Goal: Information Seeking & Learning: Learn about a topic

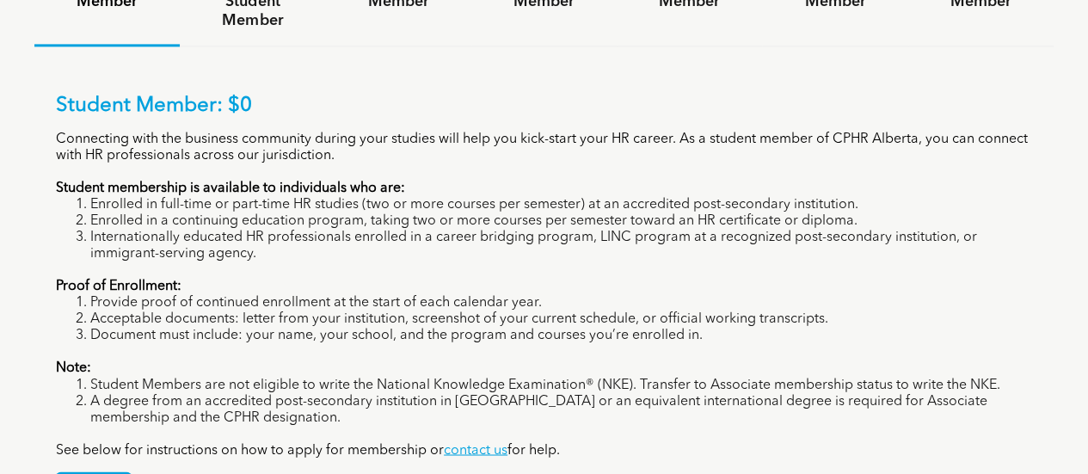
scroll to position [1257, 0]
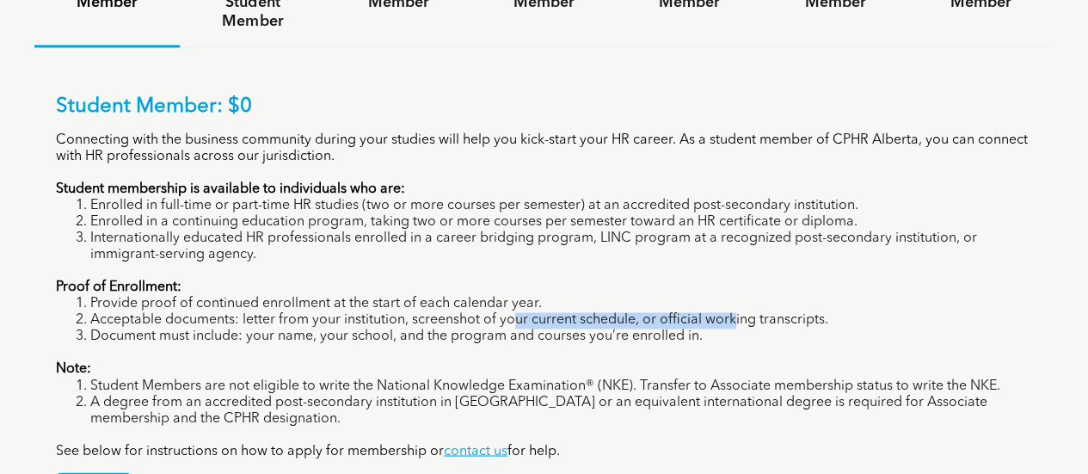
drag, startPoint x: 737, startPoint y: 253, endPoint x: 558, endPoint y: 254, distance: 179.0
click at [520, 312] on li "Acceptable documents: letter from your institution, screenshot of your current …" at bounding box center [561, 320] width 942 height 16
click at [662, 279] on div "Student Member: $0 Connecting with the business community during your studies w…" at bounding box center [544, 277] width 977 height 365
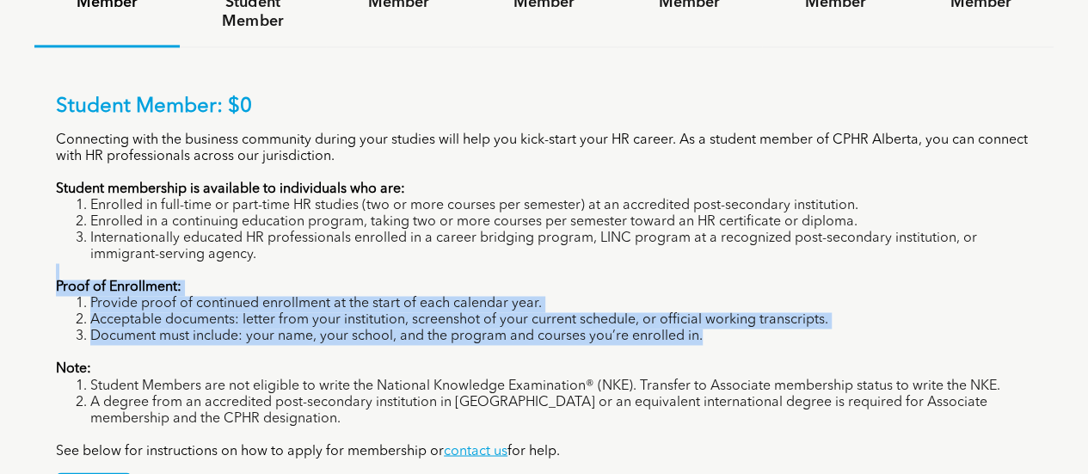
drag, startPoint x: 724, startPoint y: 276, endPoint x: 295, endPoint y: 196, distance: 435.9
click at [295, 196] on div "Student Member: $0 Connecting with the business community during your studies w…" at bounding box center [544, 277] width 977 height 365
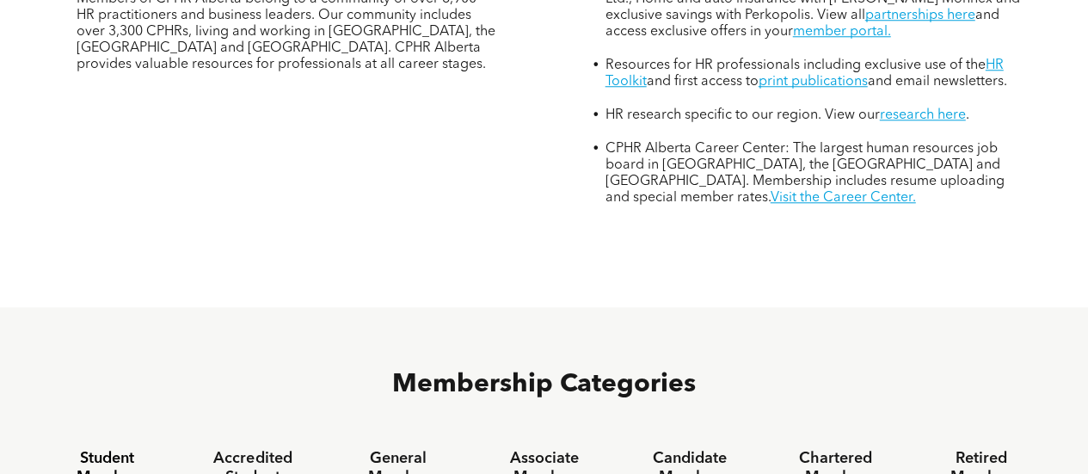
scroll to position [892, 0]
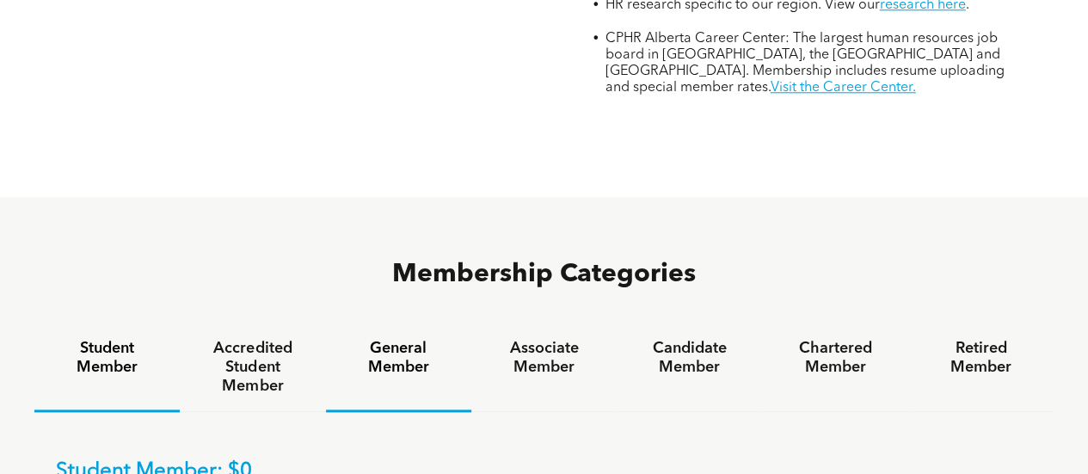
click at [410, 339] on h4 "General Member" at bounding box center [399, 358] width 114 height 38
click at [392, 339] on h4 "General Member" at bounding box center [399, 358] width 114 height 38
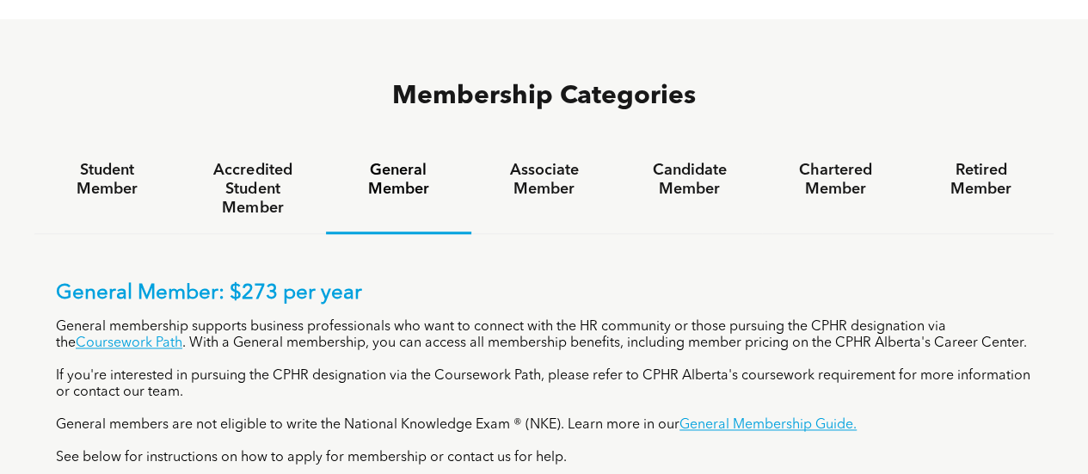
scroll to position [1076, 0]
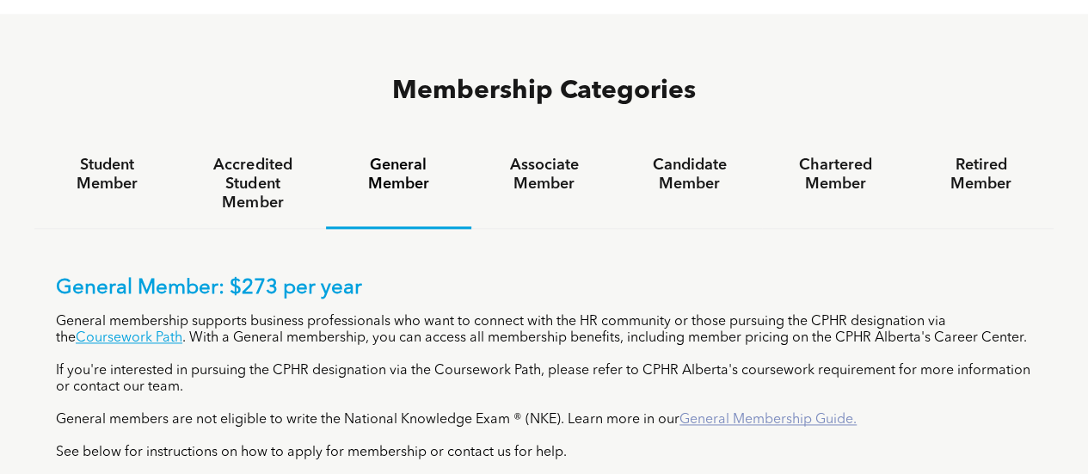
click at [758, 413] on link "General Membership Guide." at bounding box center [768, 420] width 177 height 14
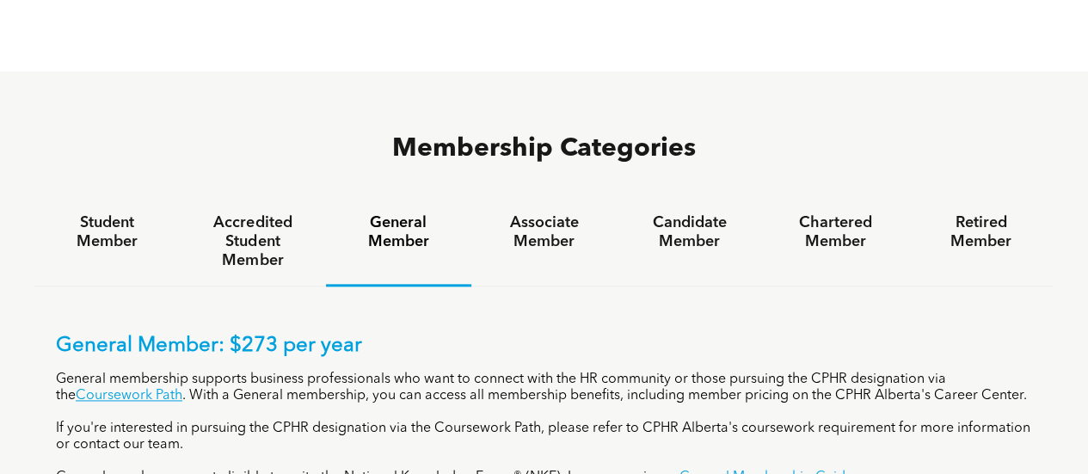
scroll to position [1017, 0]
click at [530, 214] on h4 "Associate Member" at bounding box center [544, 233] width 114 height 38
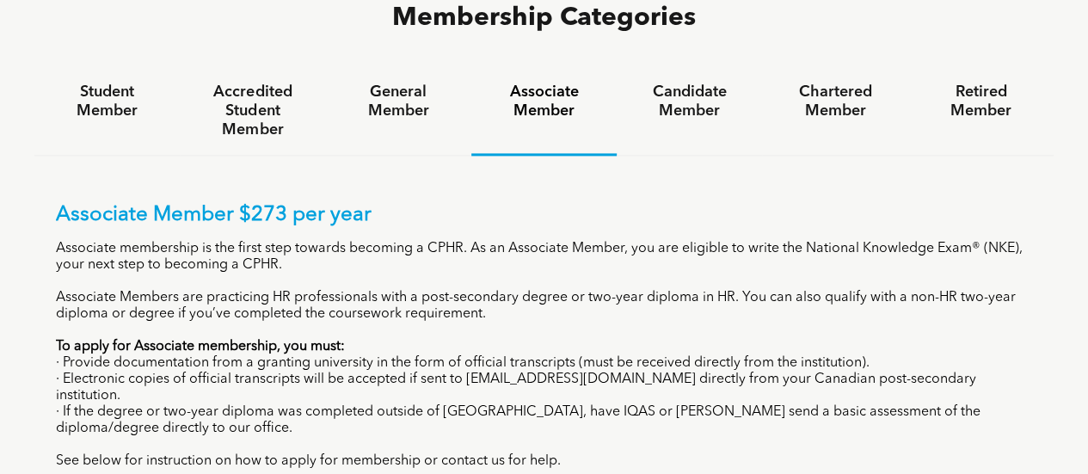
scroll to position [1150, 0]
click at [681, 82] on h4 "Candidate Member" at bounding box center [689, 101] width 114 height 38
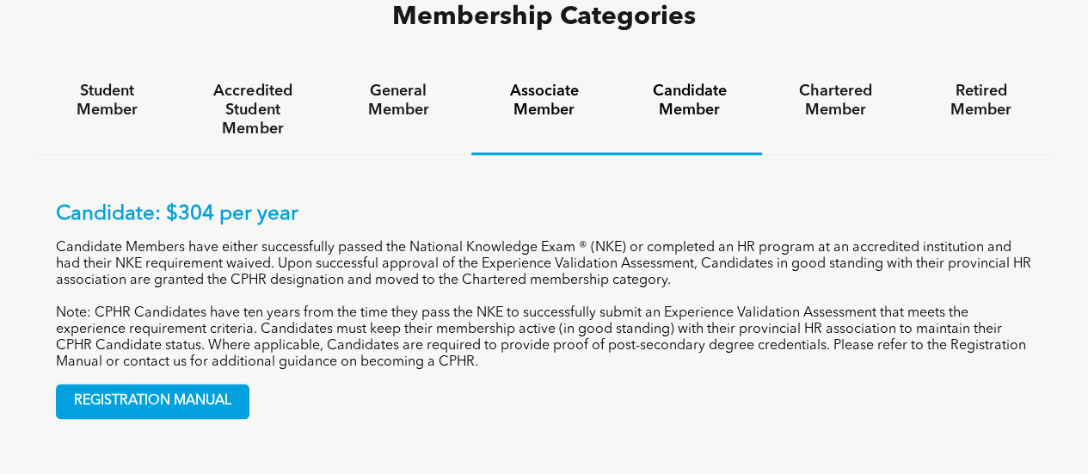
click at [575, 82] on h4 "Associate Member" at bounding box center [544, 101] width 114 height 38
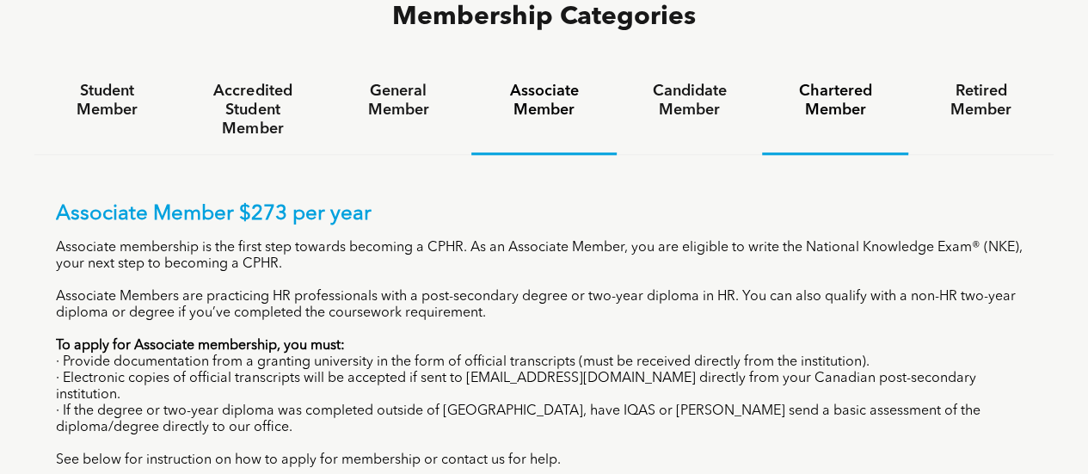
click at [843, 66] on div "Chartered Member" at bounding box center [834, 110] width 145 height 89
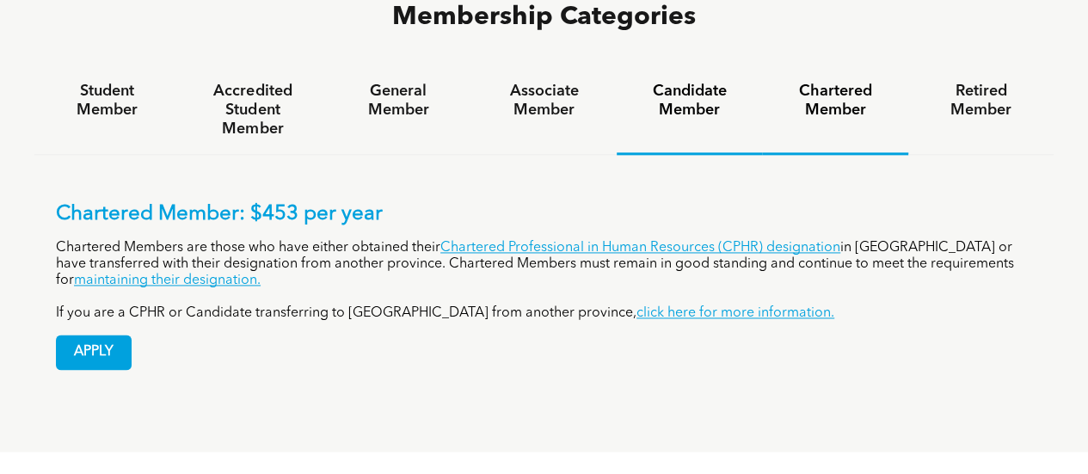
click at [730, 66] on div "Candidate Member" at bounding box center [689, 110] width 145 height 89
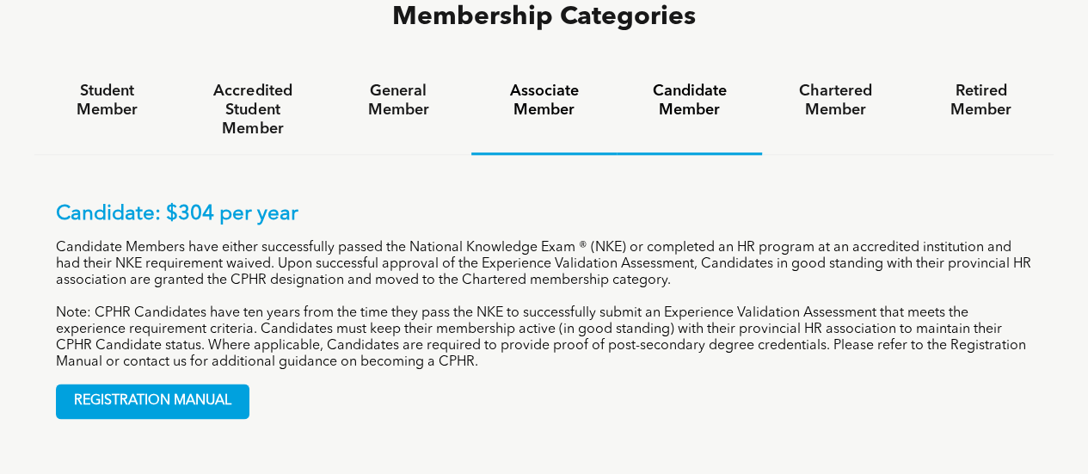
click at [559, 82] on h4 "Associate Member" at bounding box center [544, 101] width 114 height 38
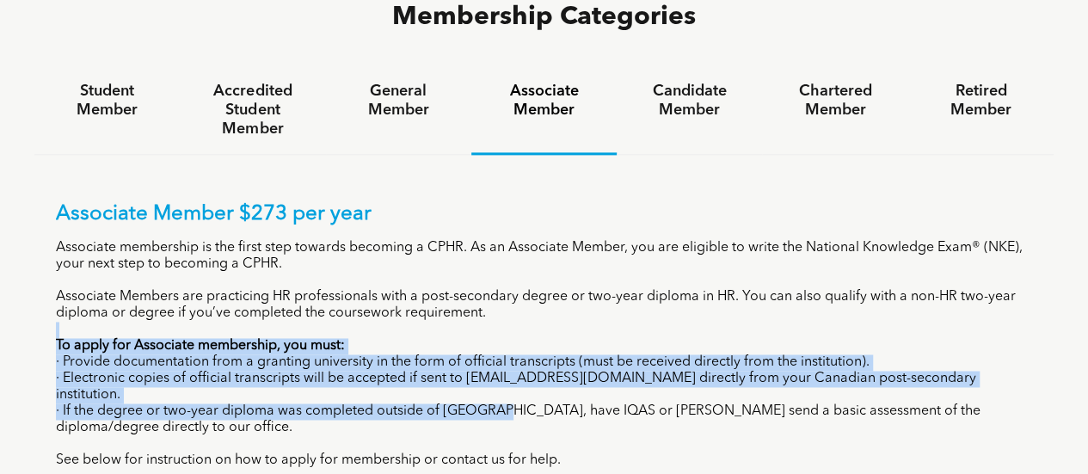
drag, startPoint x: 501, startPoint y: 244, endPoint x: 501, endPoint y: 324, distance: 80.0
click at [501, 324] on div "Associate Member $273 per year Associate membership is the first step towards b…" at bounding box center [544, 335] width 977 height 267
click at [501, 404] on p "· If the degree or two-year diploma was completed outside of Canada, have IQAS …" at bounding box center [544, 420] width 977 height 33
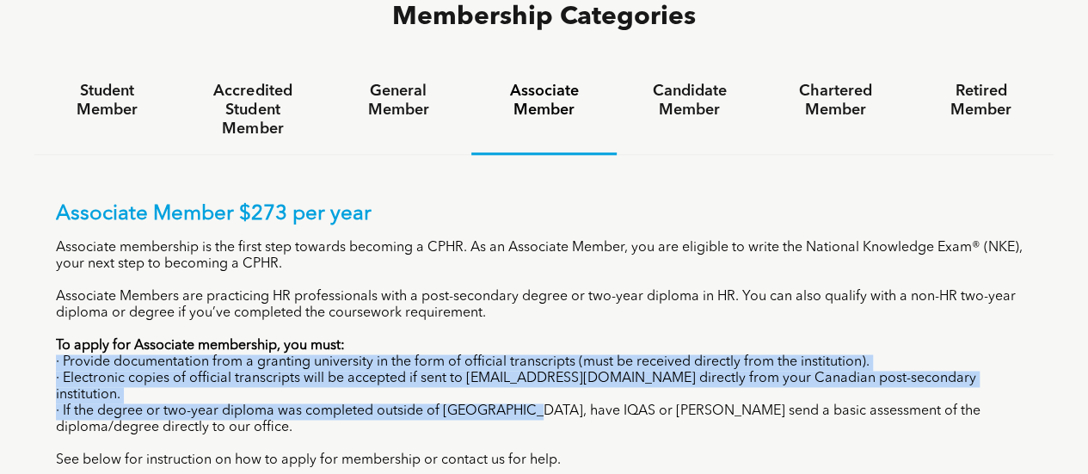
drag, startPoint x: 501, startPoint y: 324, endPoint x: 459, endPoint y: 273, distance: 66.7
click at [459, 273] on div "Associate Member $273 per year Associate membership is the first step towards b…" at bounding box center [544, 335] width 977 height 267
click at [459, 338] on p "To apply for Associate membership, you must:" at bounding box center [544, 346] width 977 height 16
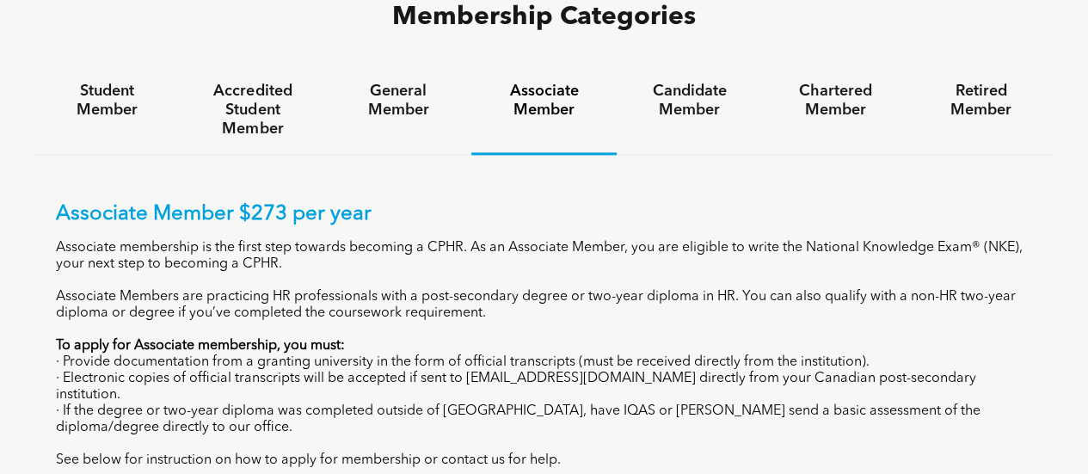
click at [459, 338] on p "To apply for Associate membership, you must:" at bounding box center [544, 346] width 977 height 16
drag, startPoint x: 429, startPoint y: 175, endPoint x: 512, endPoint y: 155, distance: 84.9
click at [512, 202] on div "Associate Member $273 per year Associate membership is the first step towards b…" at bounding box center [544, 335] width 977 height 267
click at [523, 202] on div "Associate Member $273 per year Associate membership is the first step towards b…" at bounding box center [544, 335] width 977 height 267
drag, startPoint x: 805, startPoint y: 173, endPoint x: 977, endPoint y: 169, distance: 171.3
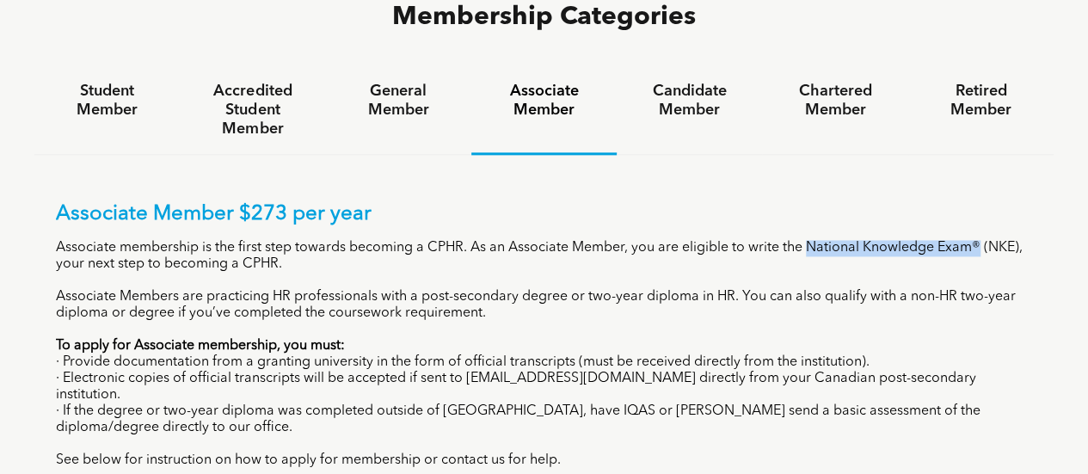
click at [977, 240] on p "Associate membership is the first step towards becoming a CPHR. As an Associate…" at bounding box center [544, 256] width 977 height 33
drag, startPoint x: 977, startPoint y: 169, endPoint x: 838, endPoint y: 170, distance: 138.5
click at [838, 240] on p "Associate membership is the first step towards becoming a CPHR. As an Associate…" at bounding box center [544, 256] width 977 height 33
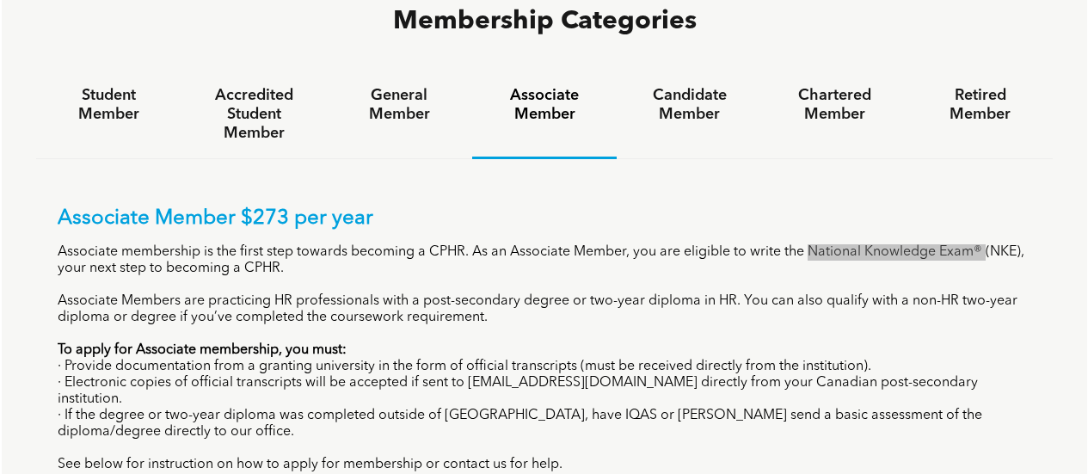
scroll to position [1144, 0]
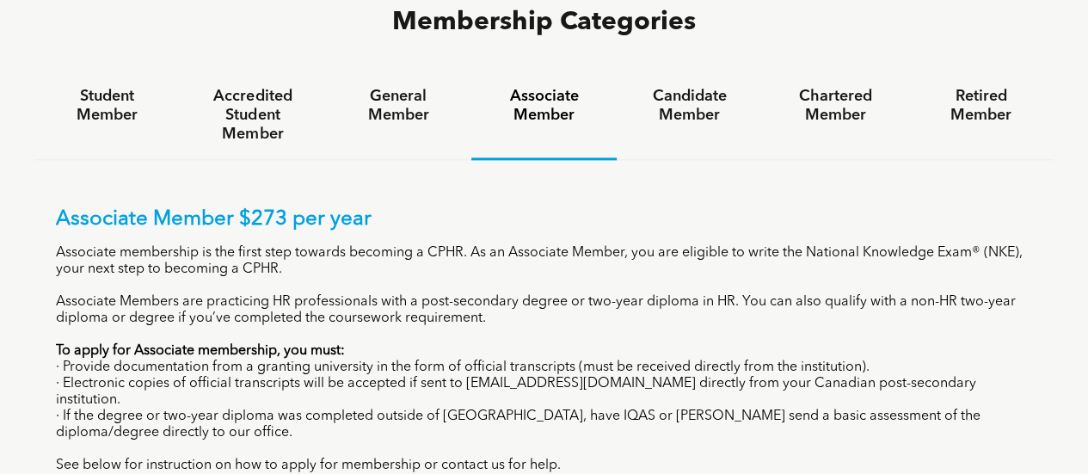
click at [866, 245] on p "Associate membership is the first step towards becoming a CPHR. As an Associate…" at bounding box center [544, 261] width 977 height 33
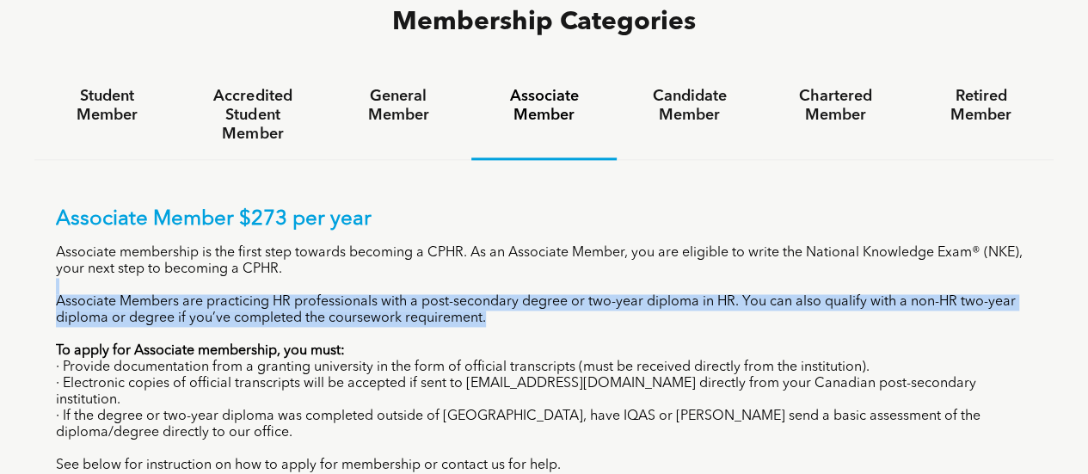
drag, startPoint x: 866, startPoint y: 200, endPoint x: 891, endPoint y: 243, distance: 49.0
click at [891, 243] on div "Associate Member $273 per year Associate membership is the first step towards b…" at bounding box center [544, 340] width 977 height 267
click at [891, 294] on p "Associate Members are practicing HR professionals with a post-secondary degree …" at bounding box center [544, 310] width 977 height 33
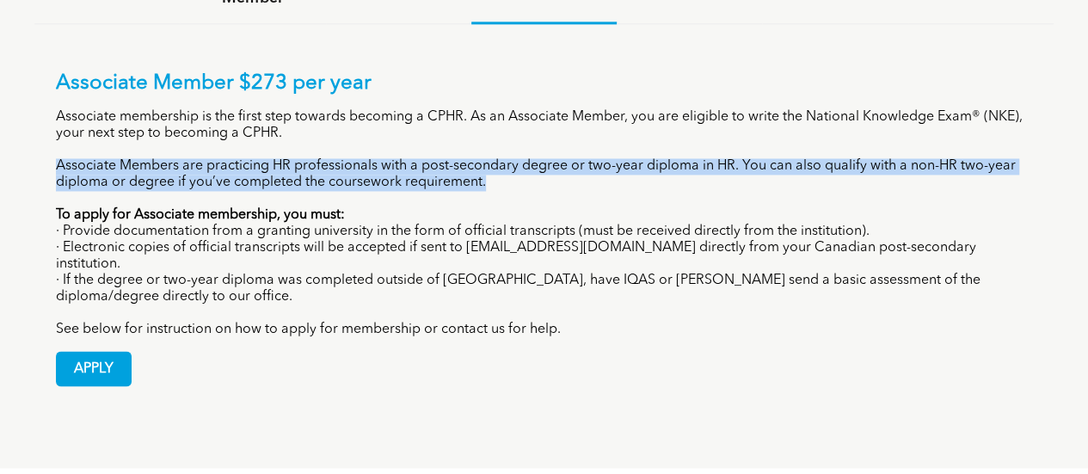
scroll to position [1282, 0]
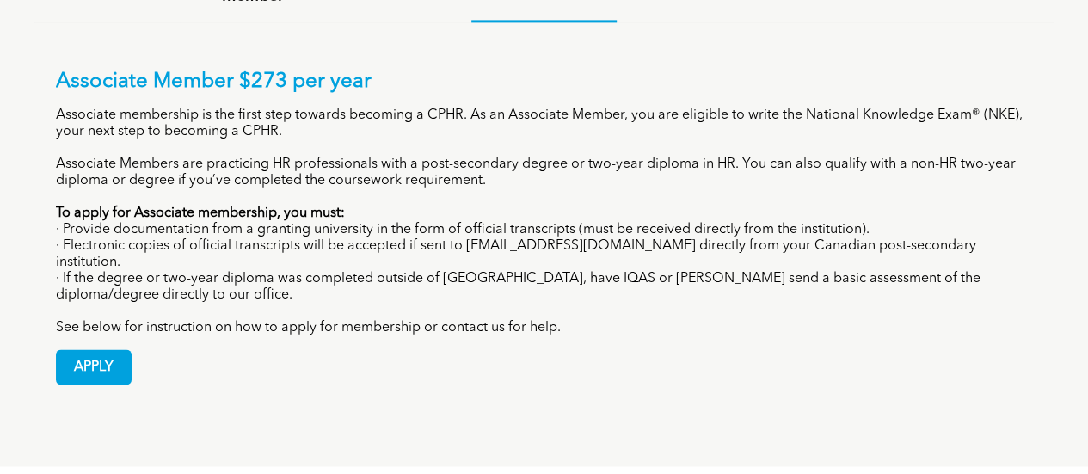
click at [628, 336] on div "APPLY" at bounding box center [544, 360] width 977 height 48
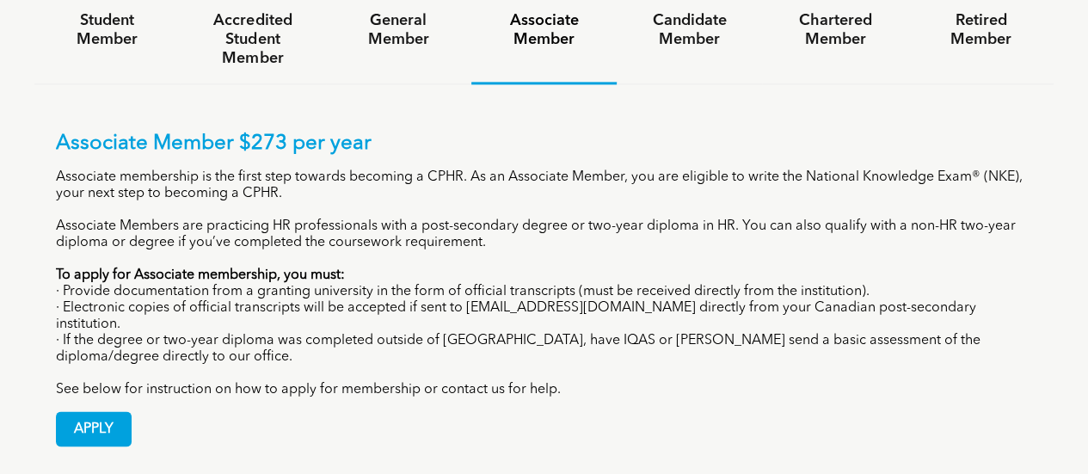
scroll to position [1203, 0]
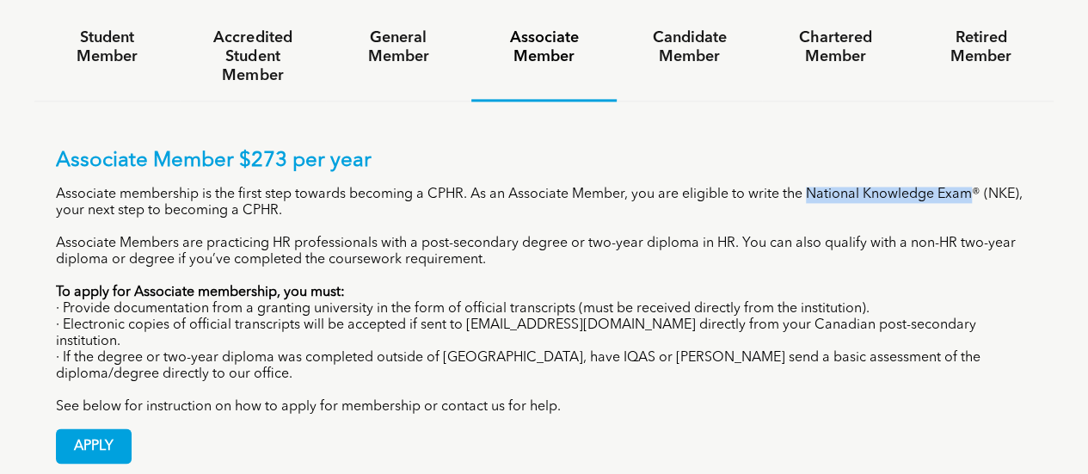
drag, startPoint x: 805, startPoint y: 120, endPoint x: 968, endPoint y: 114, distance: 162.7
click at [968, 187] on p "Associate membership is the first step towards becoming a CPHR. As an Associate…" at bounding box center [544, 203] width 977 height 33
copy p "National Knowledge Exam"
click at [379, 318] on p "· Electronic copies of official transcripts will be accepted if sent to registr…" at bounding box center [544, 334] width 977 height 33
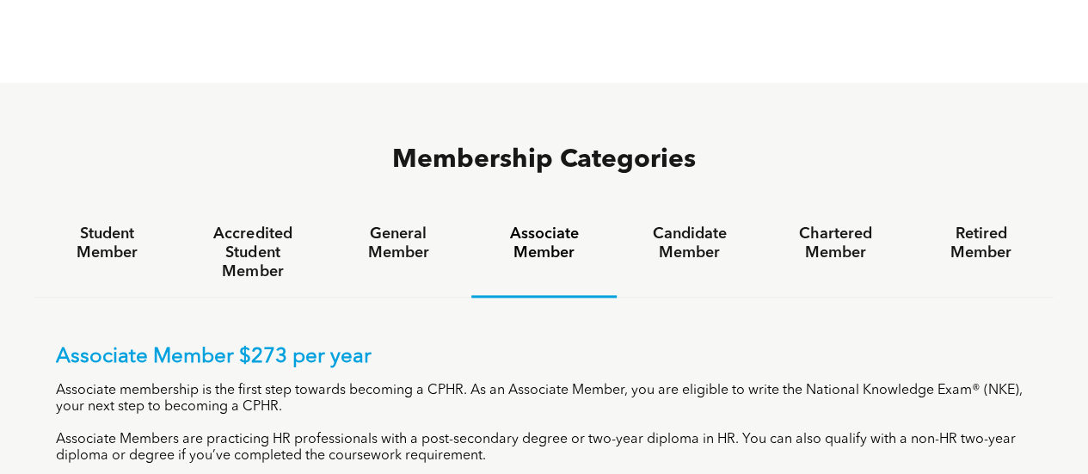
scroll to position [1005, 0]
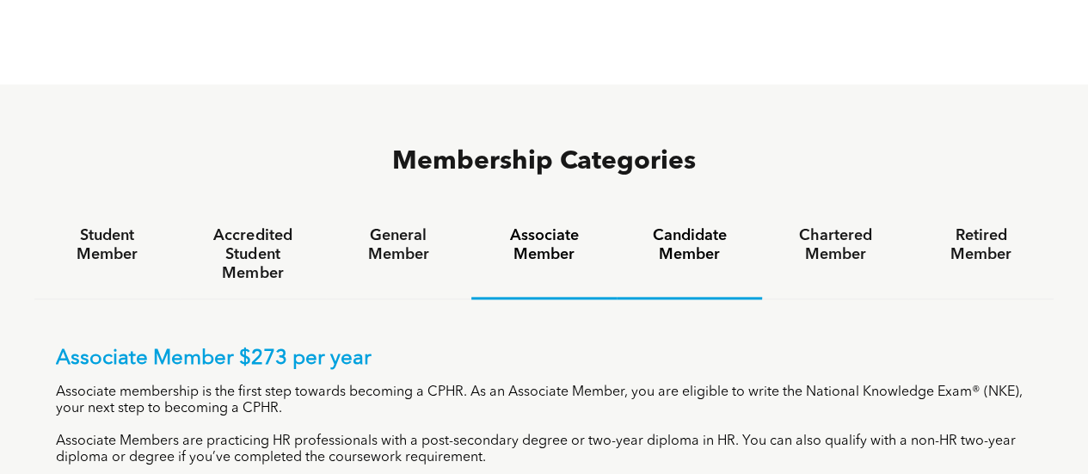
click at [689, 226] on h4 "Candidate Member" at bounding box center [689, 245] width 114 height 38
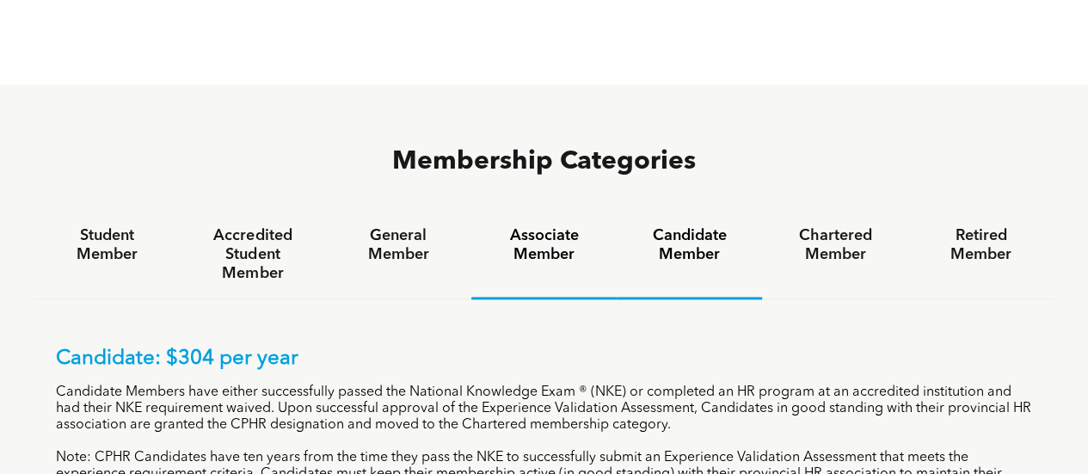
click at [535, 226] on h4 "Associate Member" at bounding box center [544, 245] width 114 height 38
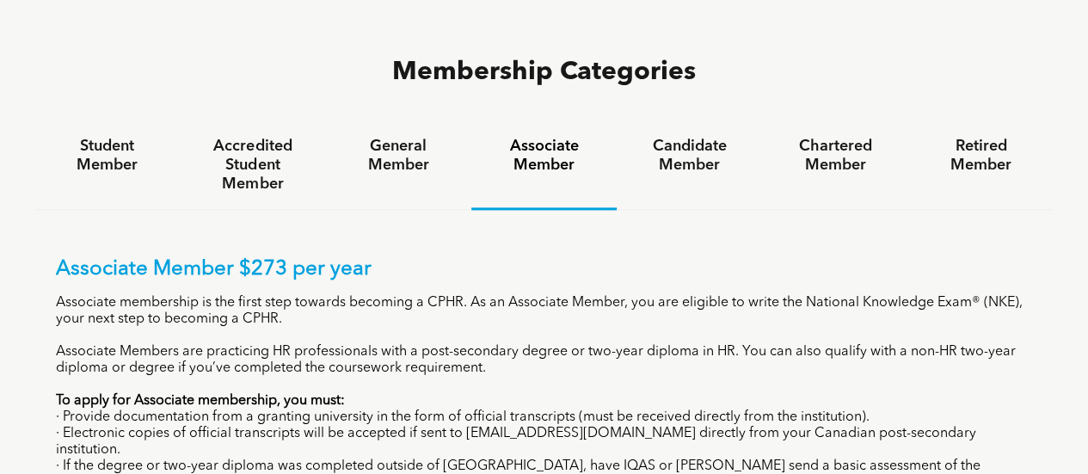
scroll to position [1096, 0]
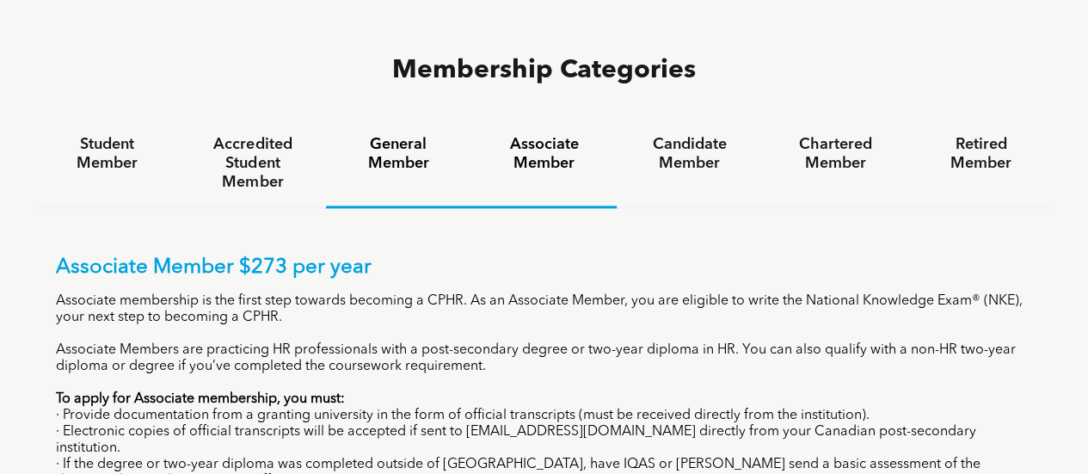
click at [389, 135] on h4 "General Member" at bounding box center [399, 154] width 114 height 38
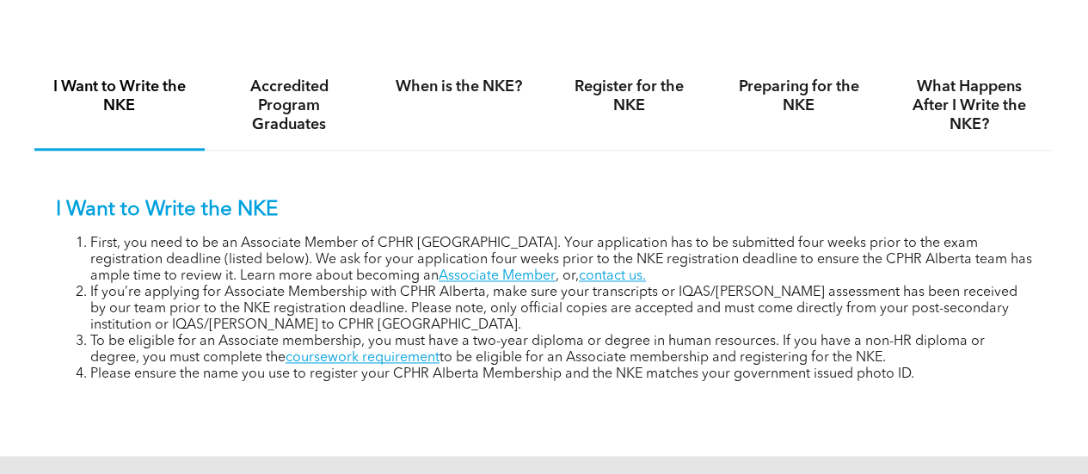
scroll to position [1058, 0]
click at [439, 280] on link "Associate Member" at bounding box center [497, 275] width 117 height 14
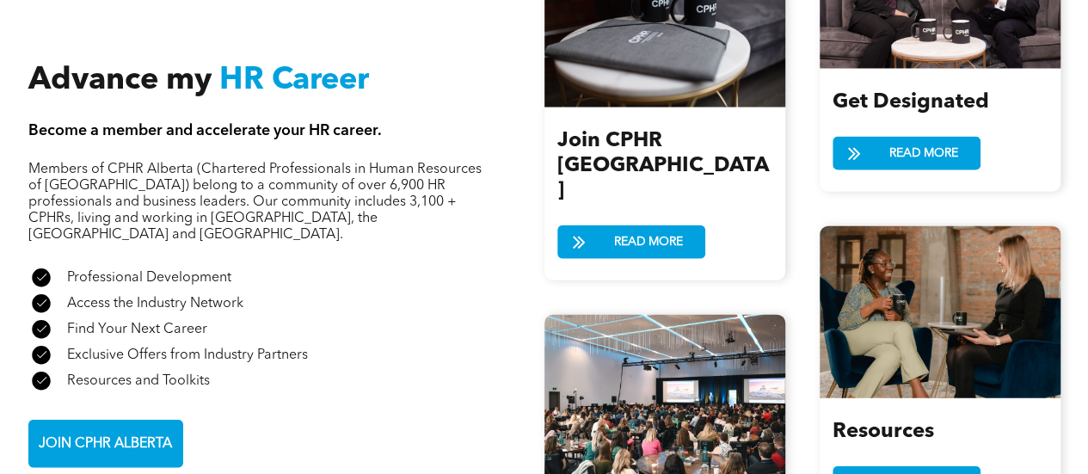
scroll to position [1894, 0]
